Goal: Task Accomplishment & Management: Use online tool/utility

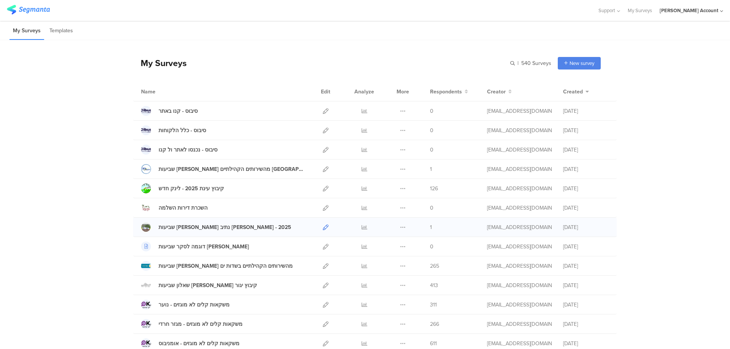
click at [323, 227] on icon at bounding box center [326, 228] width 6 height 6
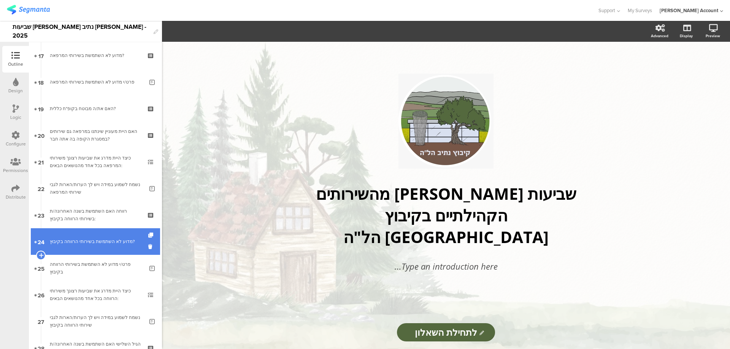
scroll to position [1270, 0]
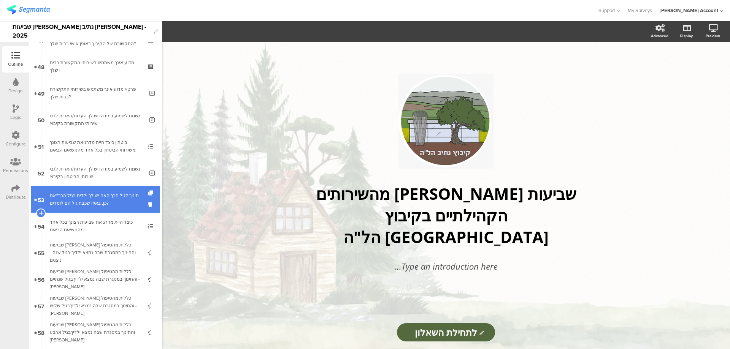
click at [102, 196] on div "חינוך לגיל הרך האם יש לך ילדים בגיל הרך?אם כן, באיזו שכבת גיל הם לומדים?" at bounding box center [95, 199] width 91 height 15
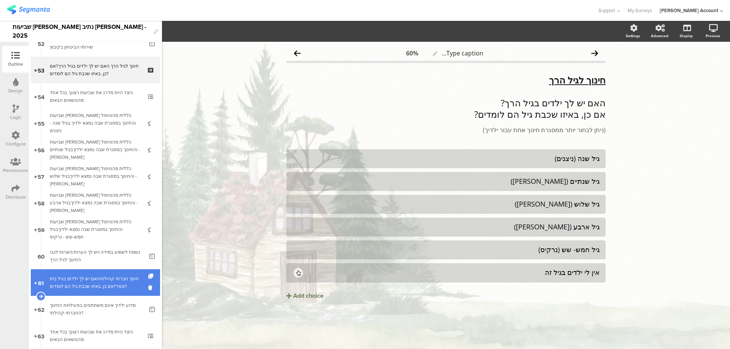
scroll to position [1422, 0]
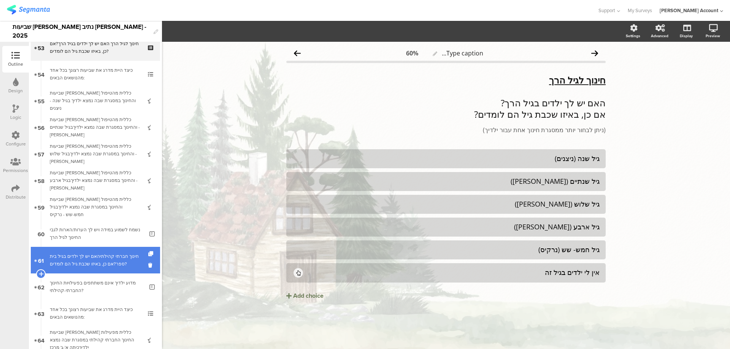
click at [113, 261] on div "חינוך חברתי קהילתיהאם יש לך ילדים בגיל בית ספר?אם כן, באיזו שכבת גיל הם לומדים?" at bounding box center [95, 260] width 91 height 15
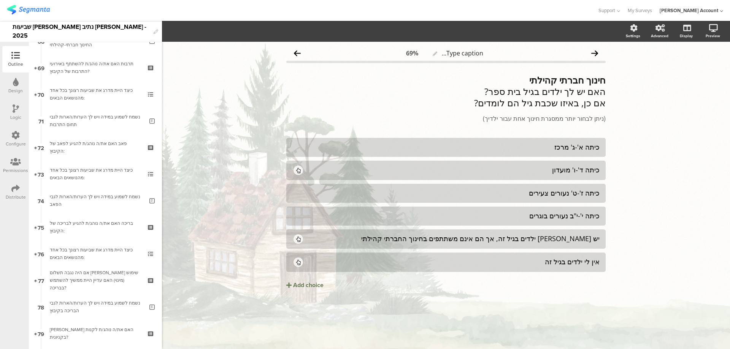
scroll to position [1878, 0]
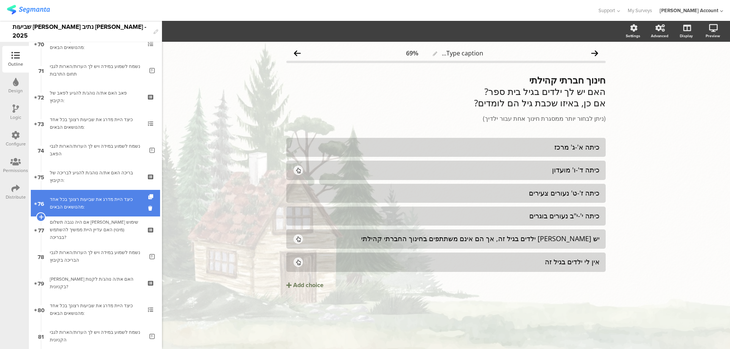
click at [103, 203] on div "כיצד היית מדרג את שביעות רצונך בכל אחד מהנושאים הבאים:" at bounding box center [95, 203] width 91 height 15
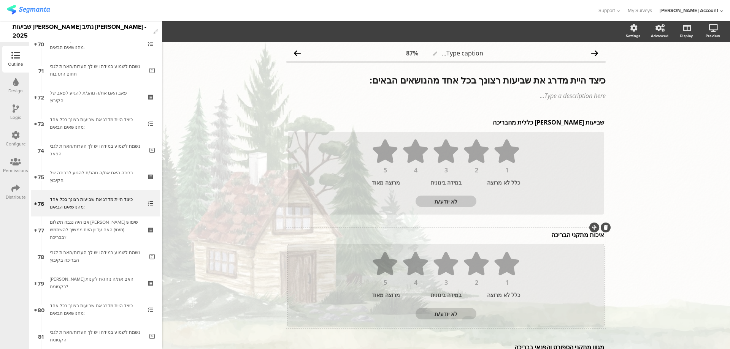
scroll to position [101, 0]
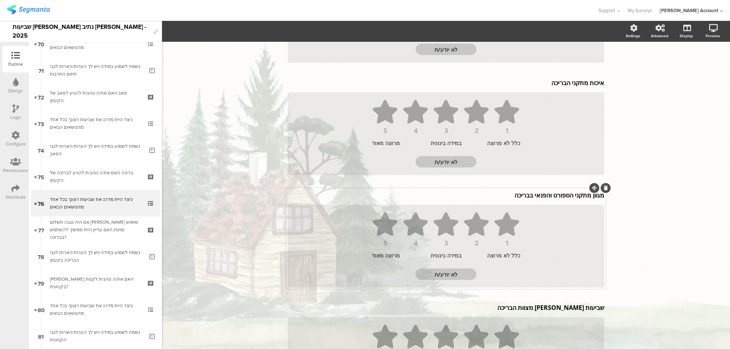
click at [551, 196] on p "מגוון מתקני הספורט והפנאי בבריכה" at bounding box center [446, 195] width 316 height 8
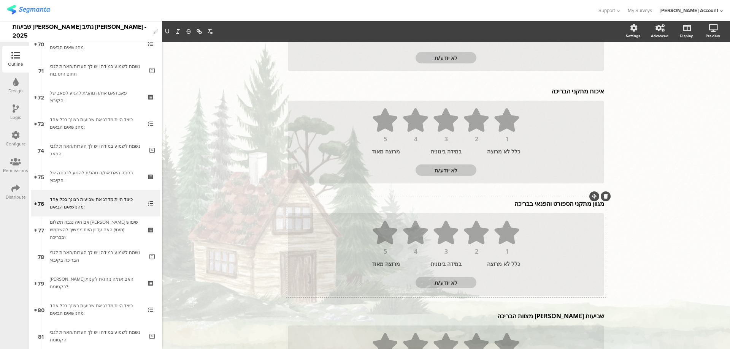
click at [604, 196] on icon at bounding box center [606, 196] width 4 height 5
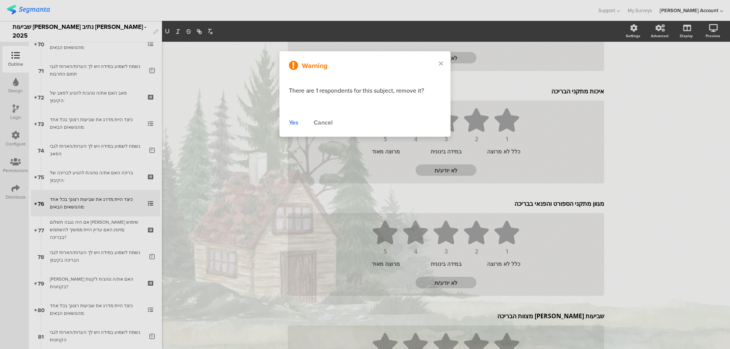
click at [294, 124] on div "Yes" at bounding box center [294, 122] width 10 height 9
